Goal: Obtain resource: Download file/media

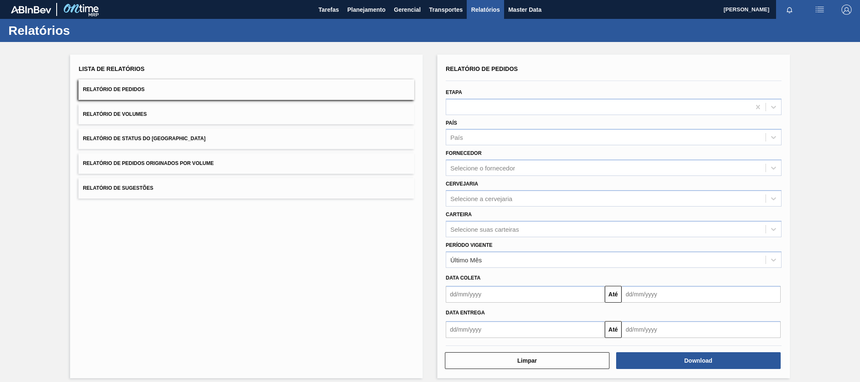
click at [146, 164] on span "Relatório de Pedidos Originados por Volume" at bounding box center [148, 163] width 131 height 6
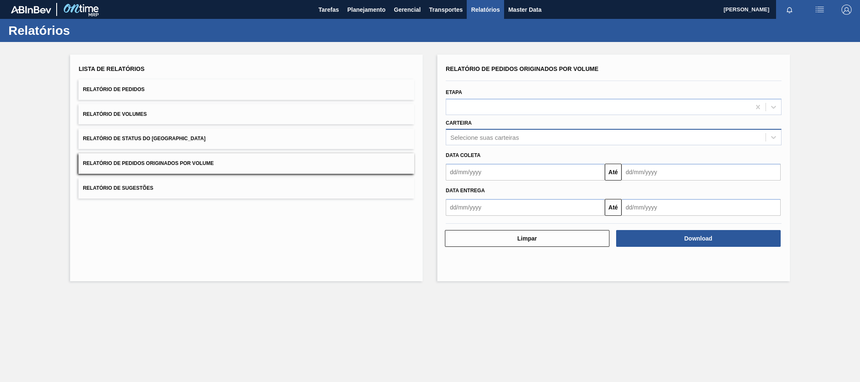
click at [464, 135] on div "Selecione suas carteiras" at bounding box center [484, 137] width 68 height 7
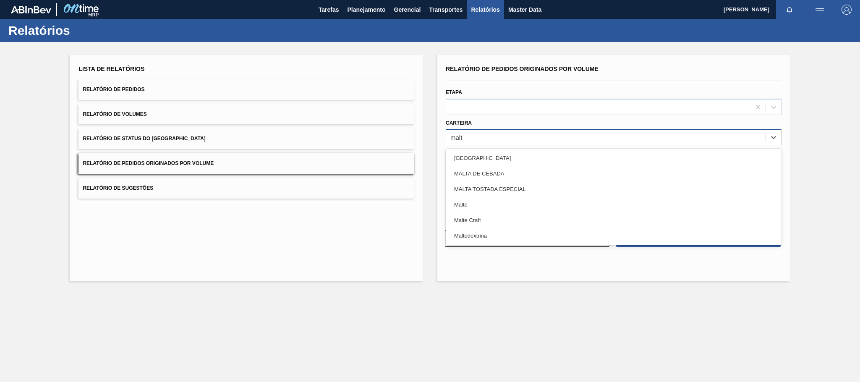
type input "malte"
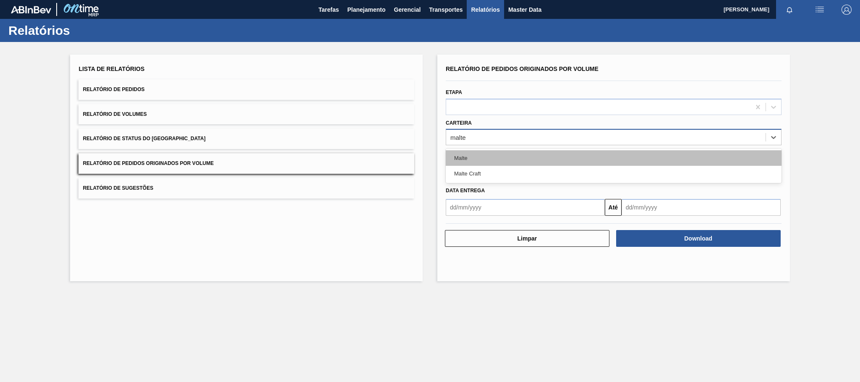
click at [460, 156] on div "Malte" at bounding box center [614, 158] width 336 height 16
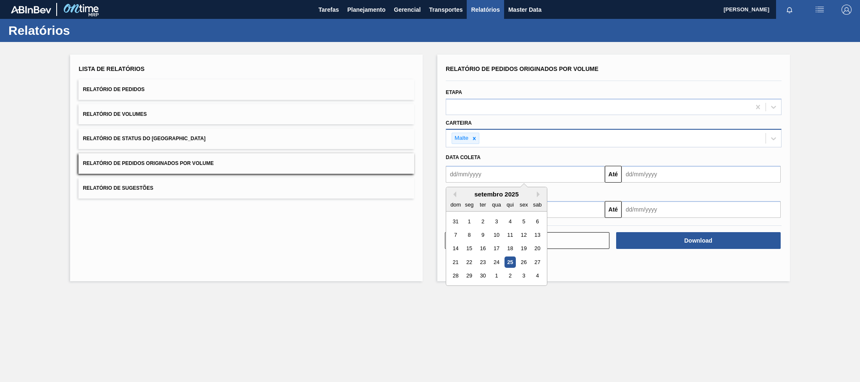
click at [449, 176] on input "text" at bounding box center [525, 174] width 159 height 17
type input "[DATE]"
click at [498, 221] on div "1" at bounding box center [495, 221] width 11 height 11
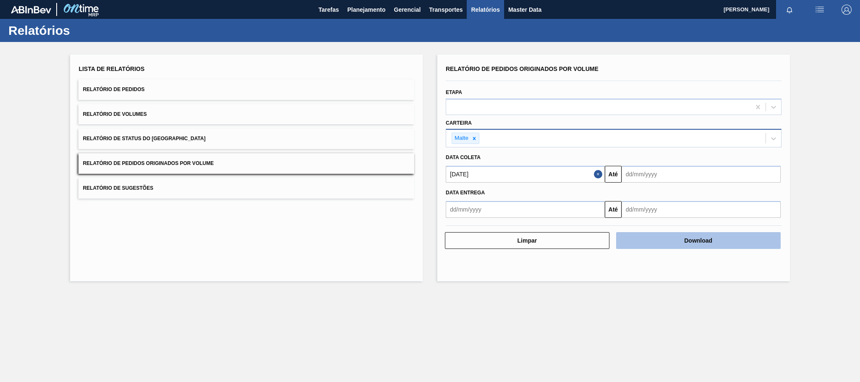
click at [680, 245] on button "Download" at bounding box center [698, 240] width 164 height 17
